Goal: Task Accomplishment & Management: Complete application form

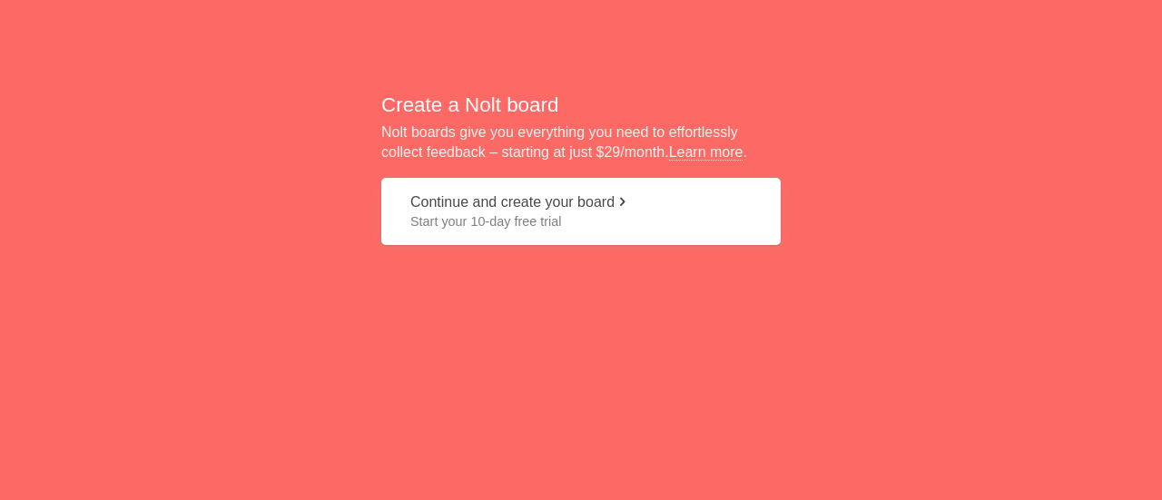
click at [610, 199] on button "Continue and create your board Start your 10-day free trial" at bounding box center [581, 212] width 400 height 68
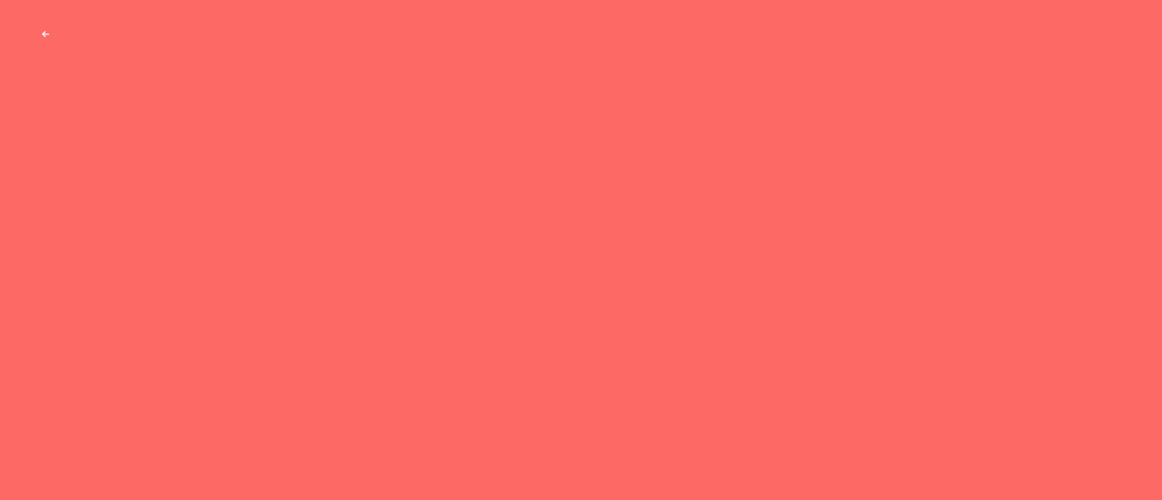
click at [538, 133] on button "Get product feedback from your team and customers" at bounding box center [581, 108] width 400 height 68
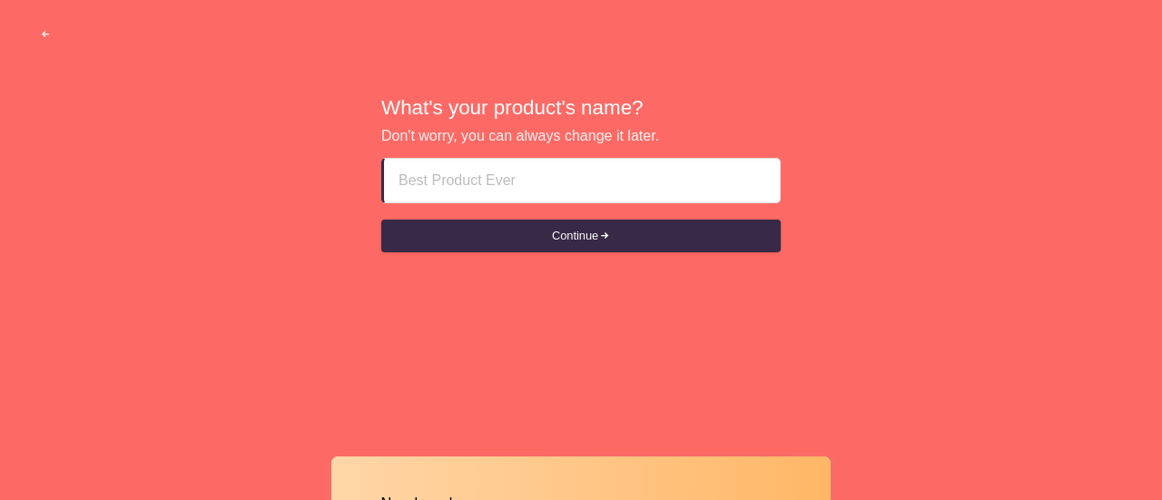
click at [545, 192] on input at bounding box center [582, 181] width 367 height 44
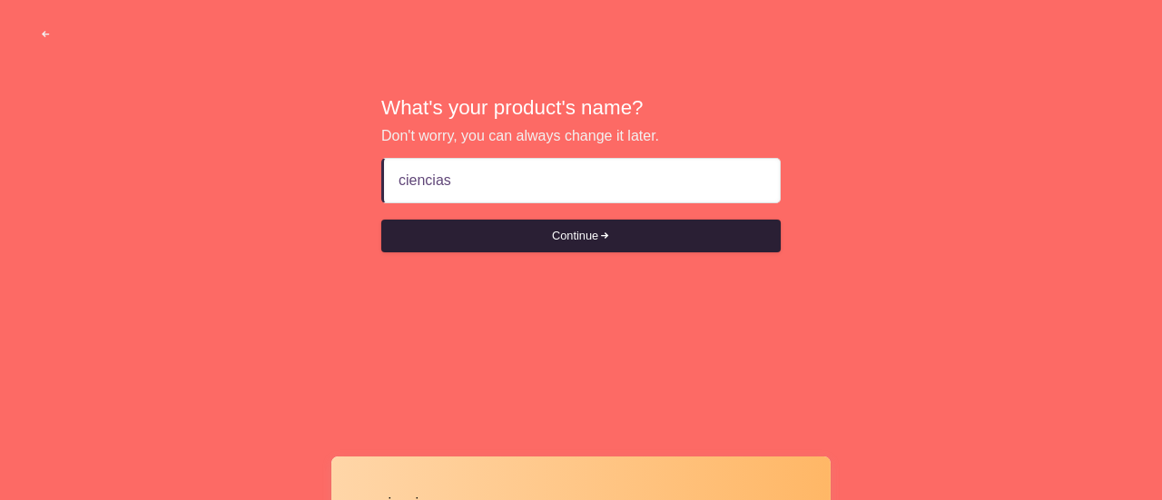
click at [581, 245] on button "Continue" at bounding box center [581, 236] width 400 height 33
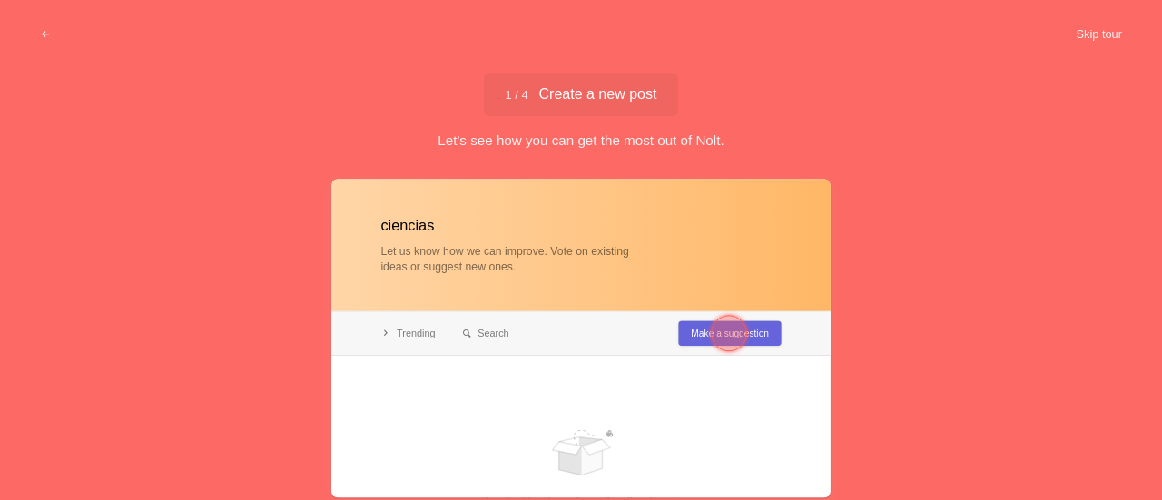
type input "ciencias"
click at [706, 330] on div at bounding box center [728, 333] width 65 height 65
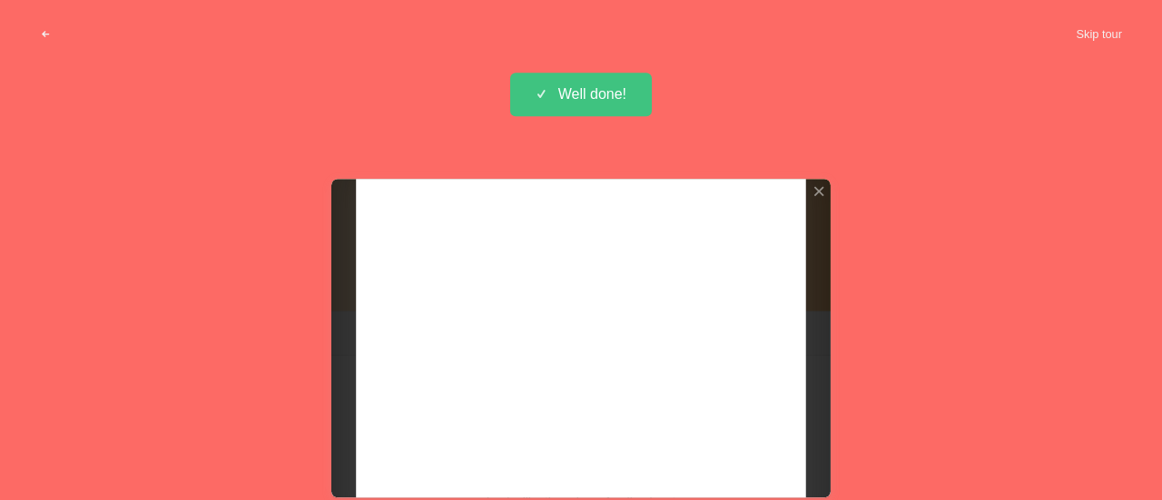
click at [908, 277] on div "ciencias Let us know how we can improve. Vote on existing ideas or suggest new …" at bounding box center [581, 366] width 1162 height 375
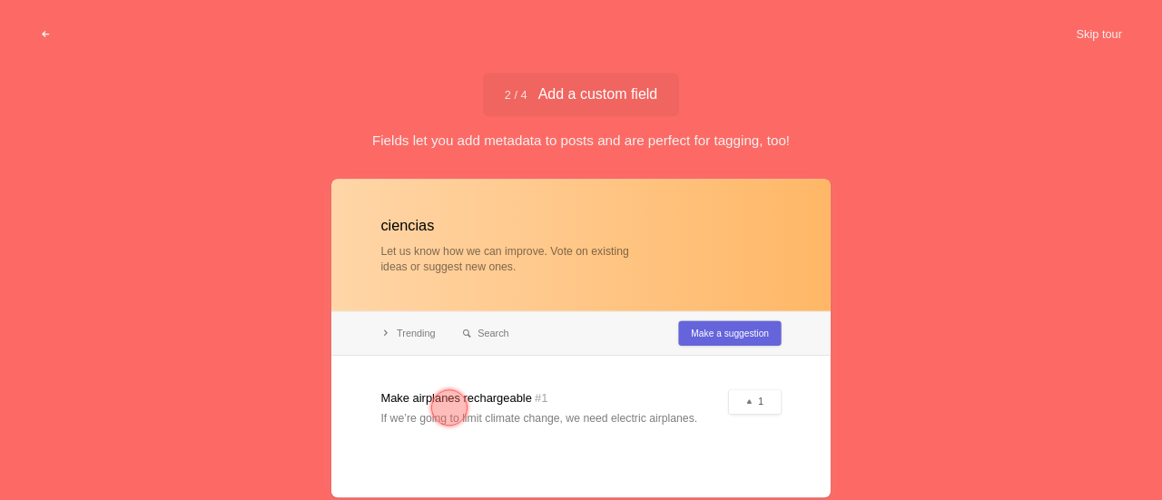
click at [953, 322] on div "ciencias Let us know how we can improve. Vote on existing ideas or suggest new …" at bounding box center [581, 366] width 1162 height 375
click at [726, 332] on div at bounding box center [580, 338] width 499 height 319
click at [442, 406] on div at bounding box center [449, 408] width 36 height 36
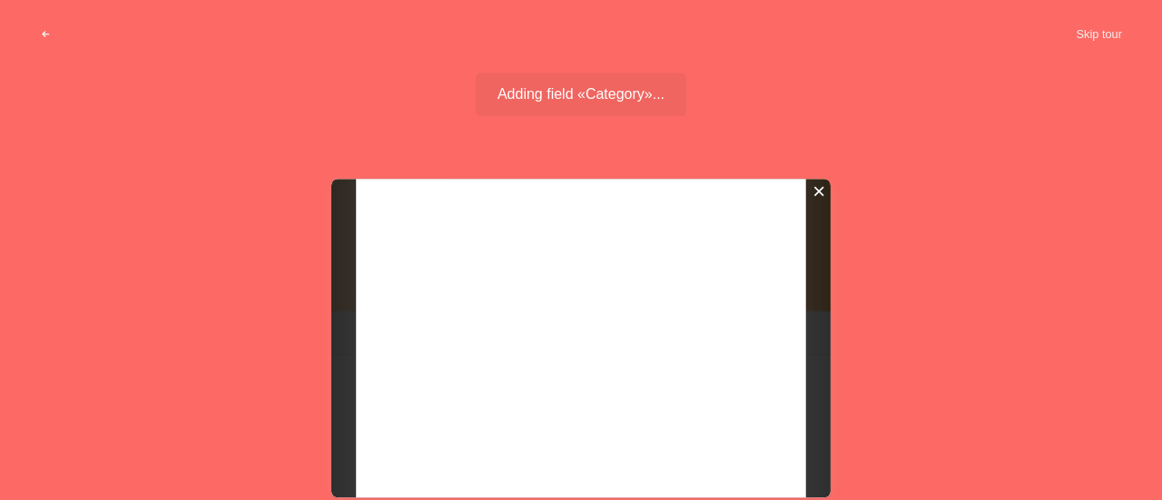
click at [815, 190] on div at bounding box center [819, 191] width 13 height 13
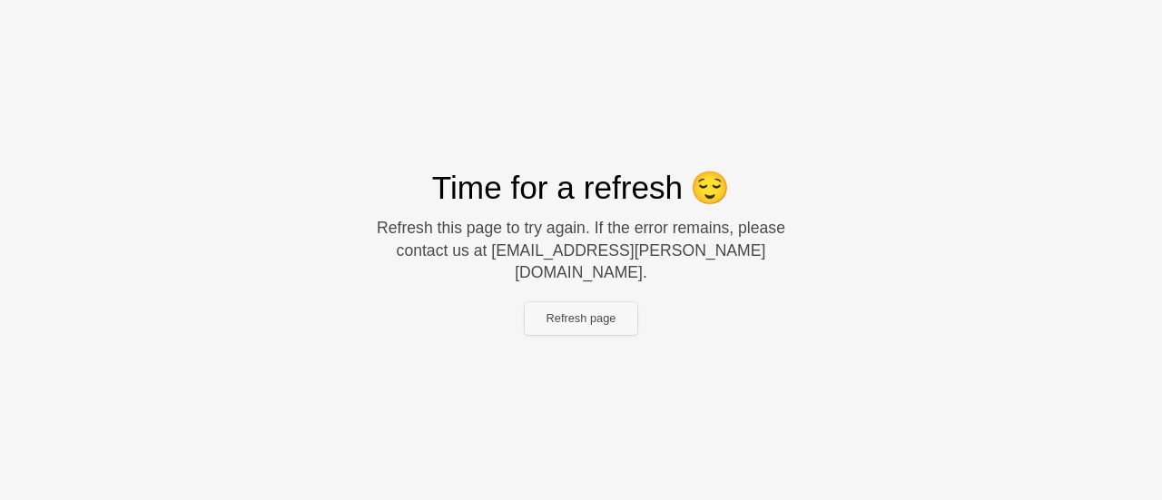
click at [614, 302] on button "Refresh page" at bounding box center [581, 318] width 113 height 33
